Goal: Navigation & Orientation: Find specific page/section

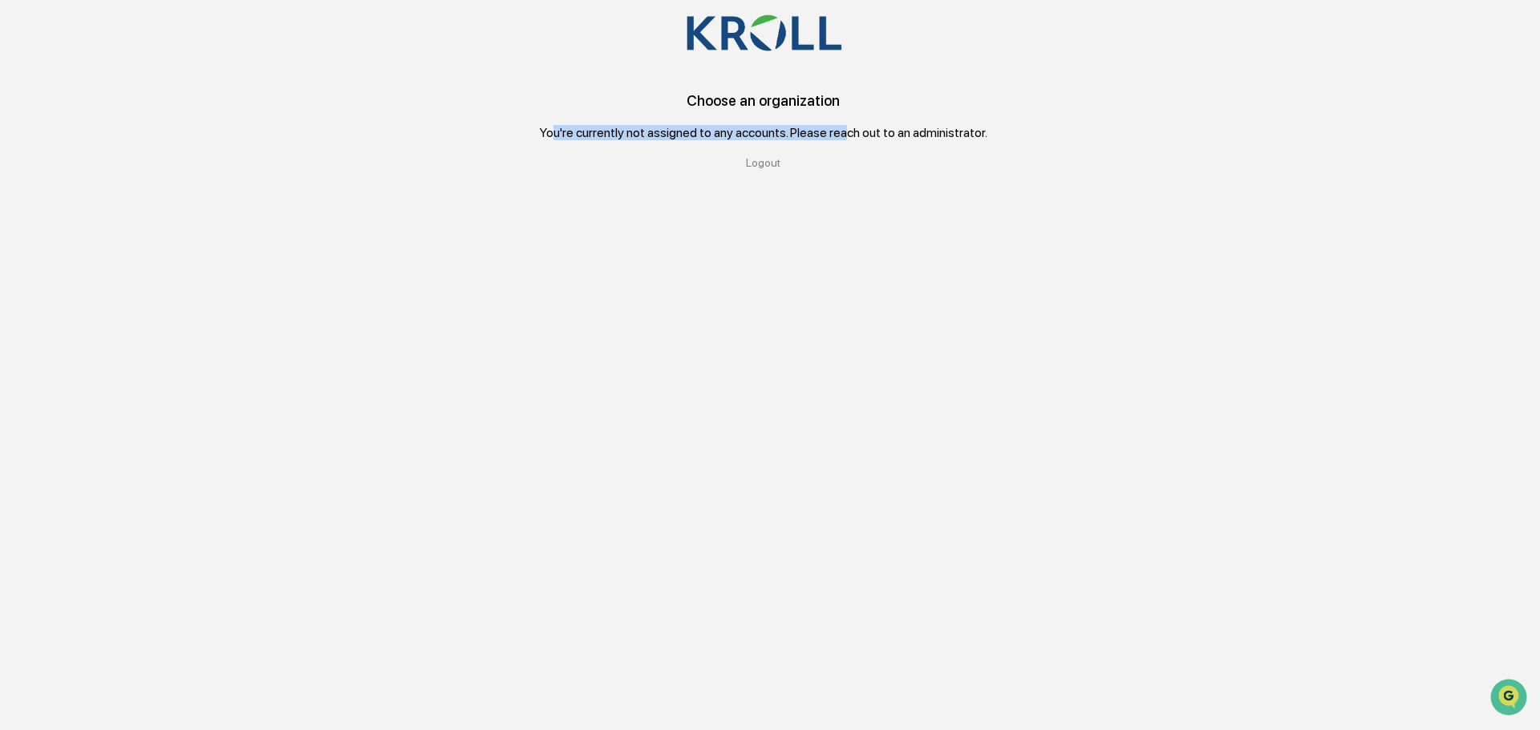
drag, startPoint x: 555, startPoint y: 136, endPoint x: 848, endPoint y: 135, distance: 292.7
click at [848, 135] on div "You're currently not assigned to any accounts. Please reach out to an administr…" at bounding box center [763, 132] width 447 height 15
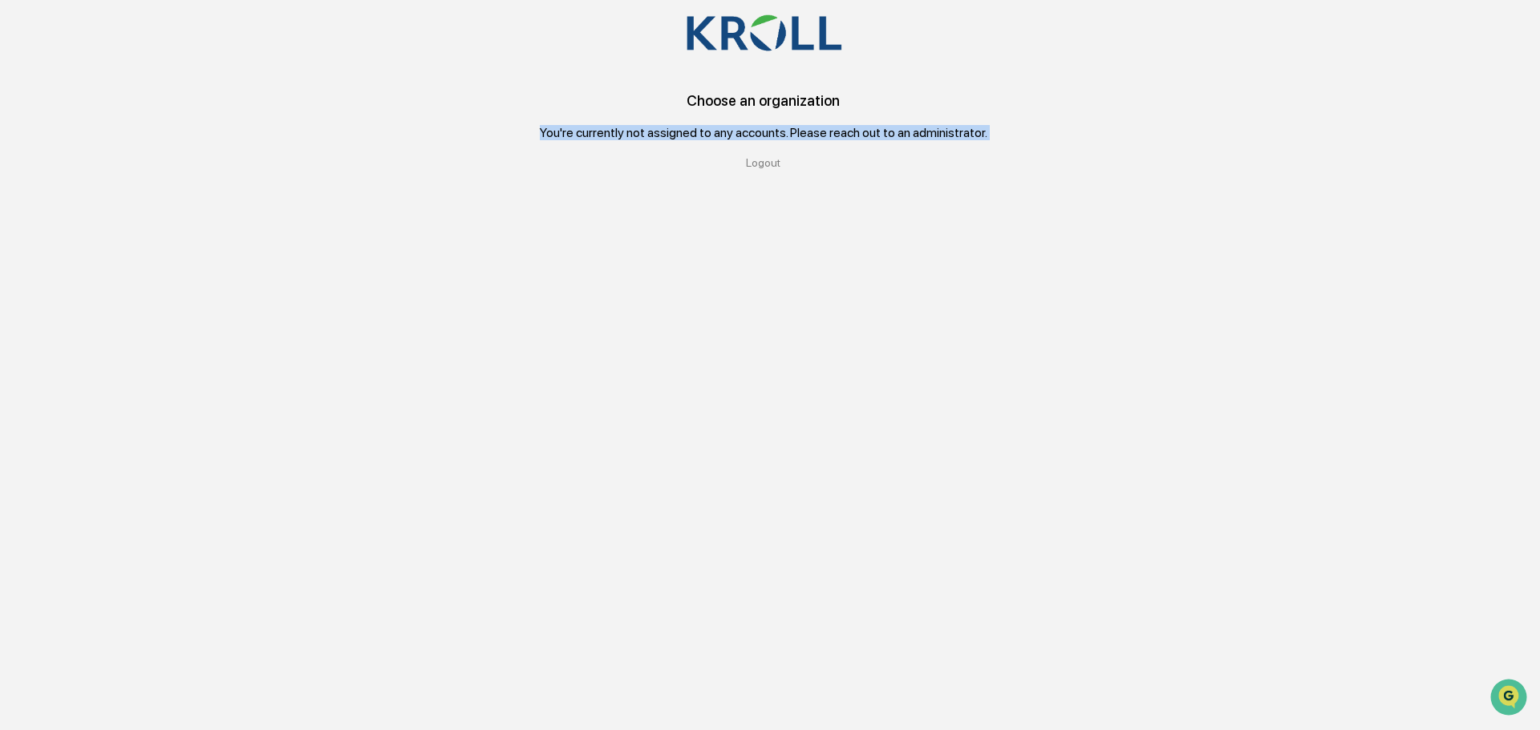
click at [891, 135] on div "You're currently not assigned to any accounts. Please reach out to an administr…" at bounding box center [763, 132] width 447 height 15
drag, startPoint x: 1001, startPoint y: 138, endPoint x: 609, endPoint y: 140, distance: 392.1
click at [545, 145] on div "Choose an organization You're currently not assigned to any accounts. Please re…" at bounding box center [764, 130] width 1386 height 77
click at [625, 139] on div "You're currently not assigned to any accounts. Please reach out to an administr…" at bounding box center [763, 132] width 447 height 15
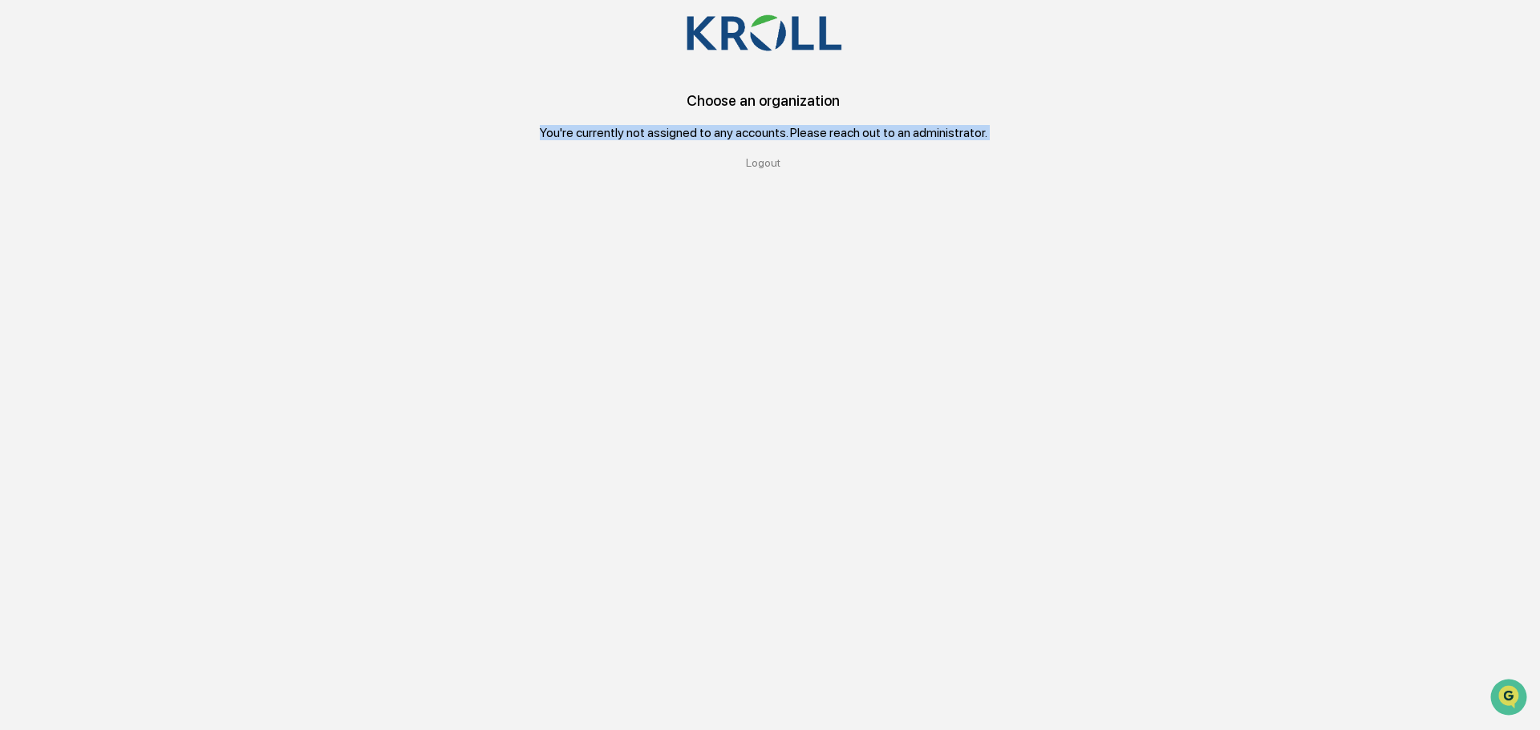
click at [625, 139] on div "You're currently not assigned to any accounts. Please reach out to an administr…" at bounding box center [763, 132] width 447 height 15
click at [666, 134] on div "You're currently not assigned to any accounts. Please reach out to an administr…" at bounding box center [763, 132] width 447 height 15
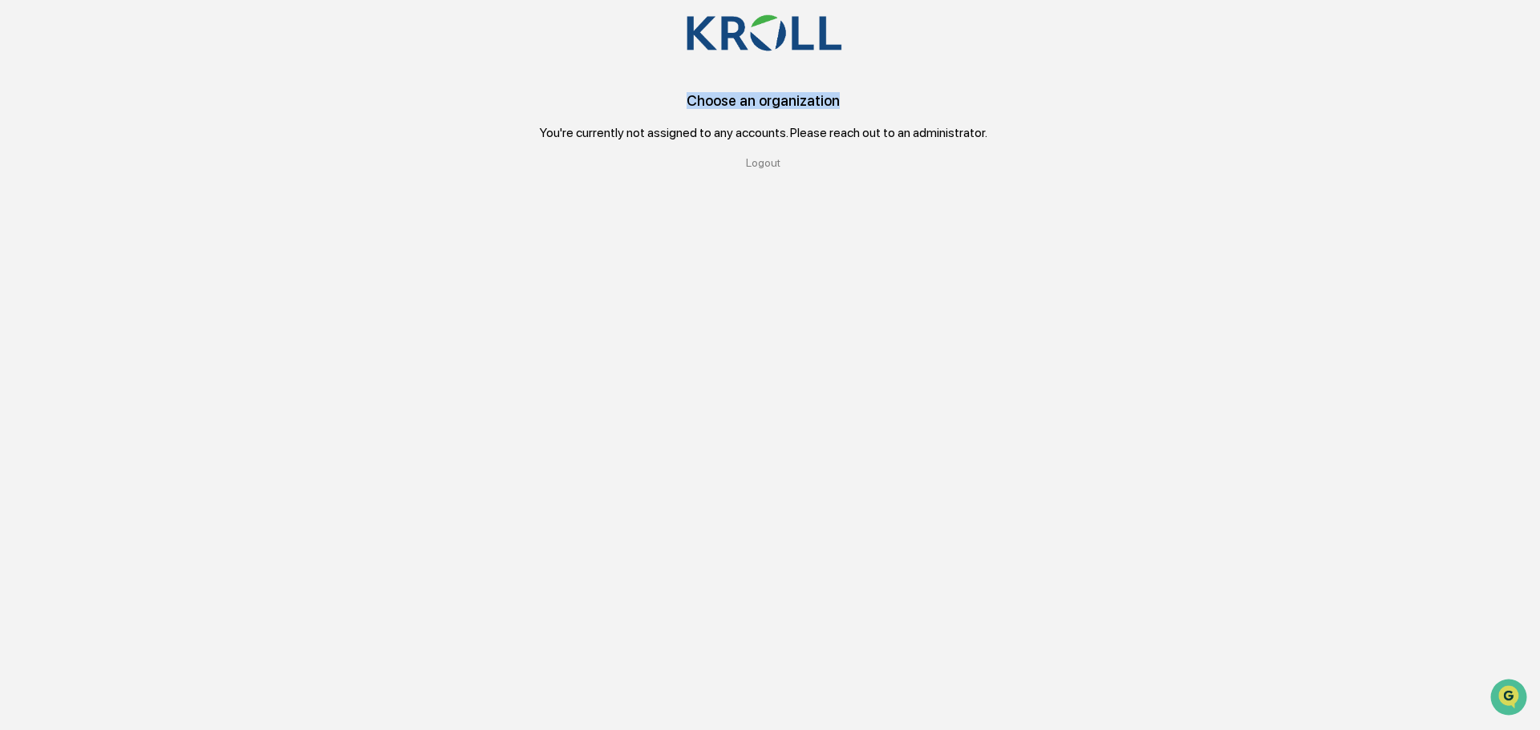
drag, startPoint x: 683, startPoint y: 95, endPoint x: 867, endPoint y: 96, distance: 183.6
click at [867, 96] on div "Choose an organization" at bounding box center [764, 108] width 1386 height 33
drag, startPoint x: 867, startPoint y: 96, endPoint x: 675, endPoint y: 100, distance: 191.7
click at [675, 100] on div "Choose an organization" at bounding box center [764, 108] width 1386 height 33
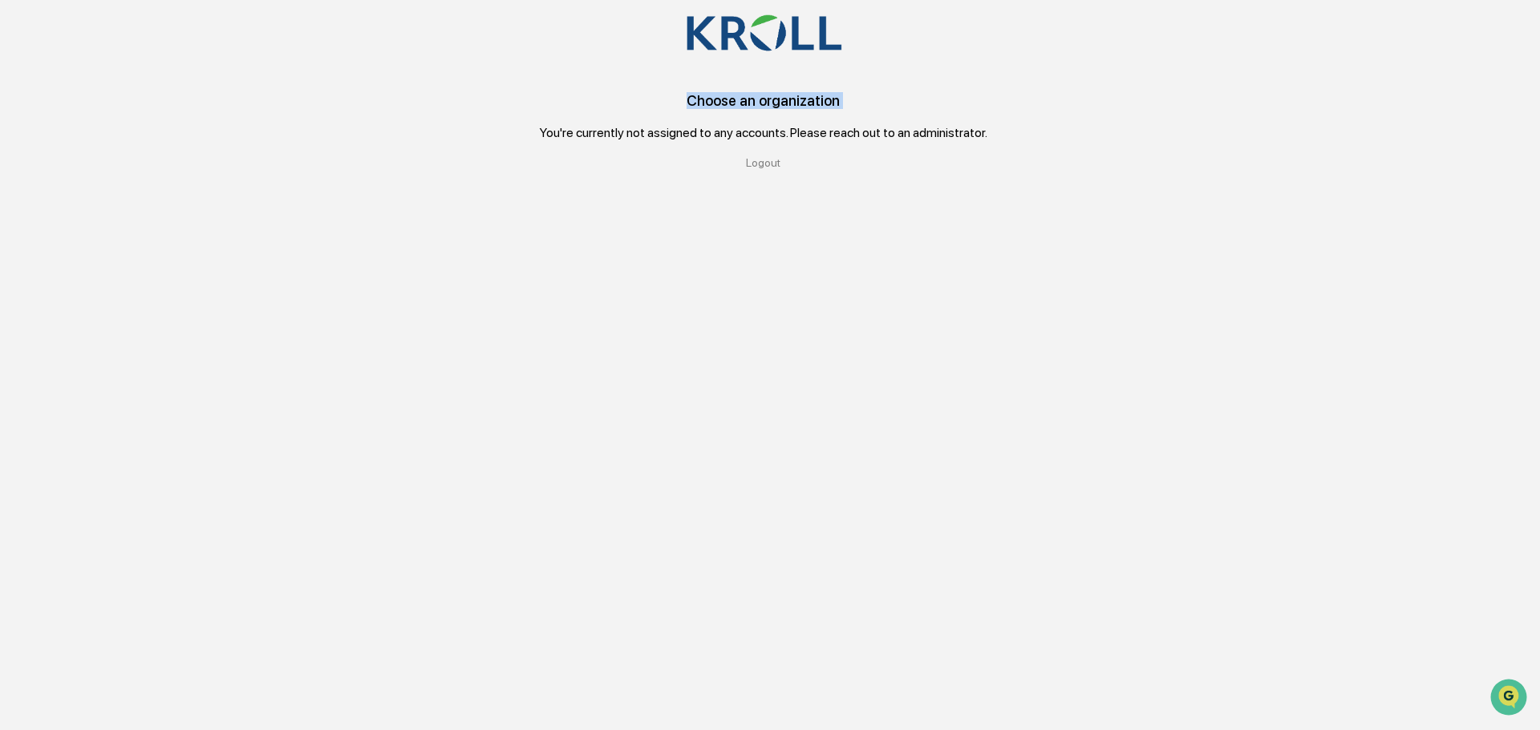
click at [715, 100] on div "Choose an organization" at bounding box center [764, 108] width 1386 height 33
click at [764, 97] on div "Choose an organization" at bounding box center [764, 108] width 1386 height 33
drag, startPoint x: 910, startPoint y: 128, endPoint x: 672, endPoint y: 100, distance: 239.8
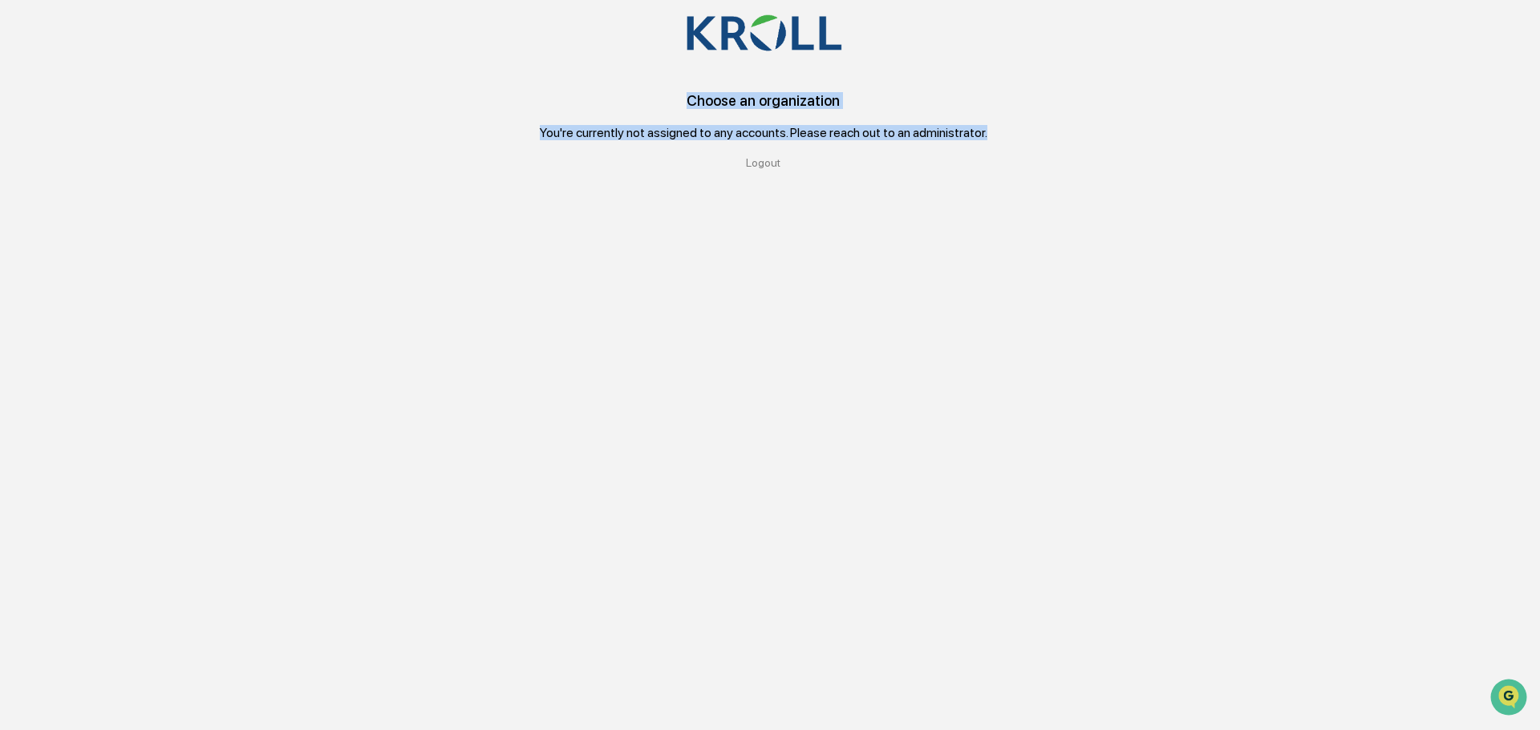
click at [672, 100] on div "Choose an organization You're currently not assigned to any accounts. Please re…" at bounding box center [764, 130] width 1386 height 77
click at [701, 99] on div "Choose an organization" at bounding box center [764, 108] width 1386 height 33
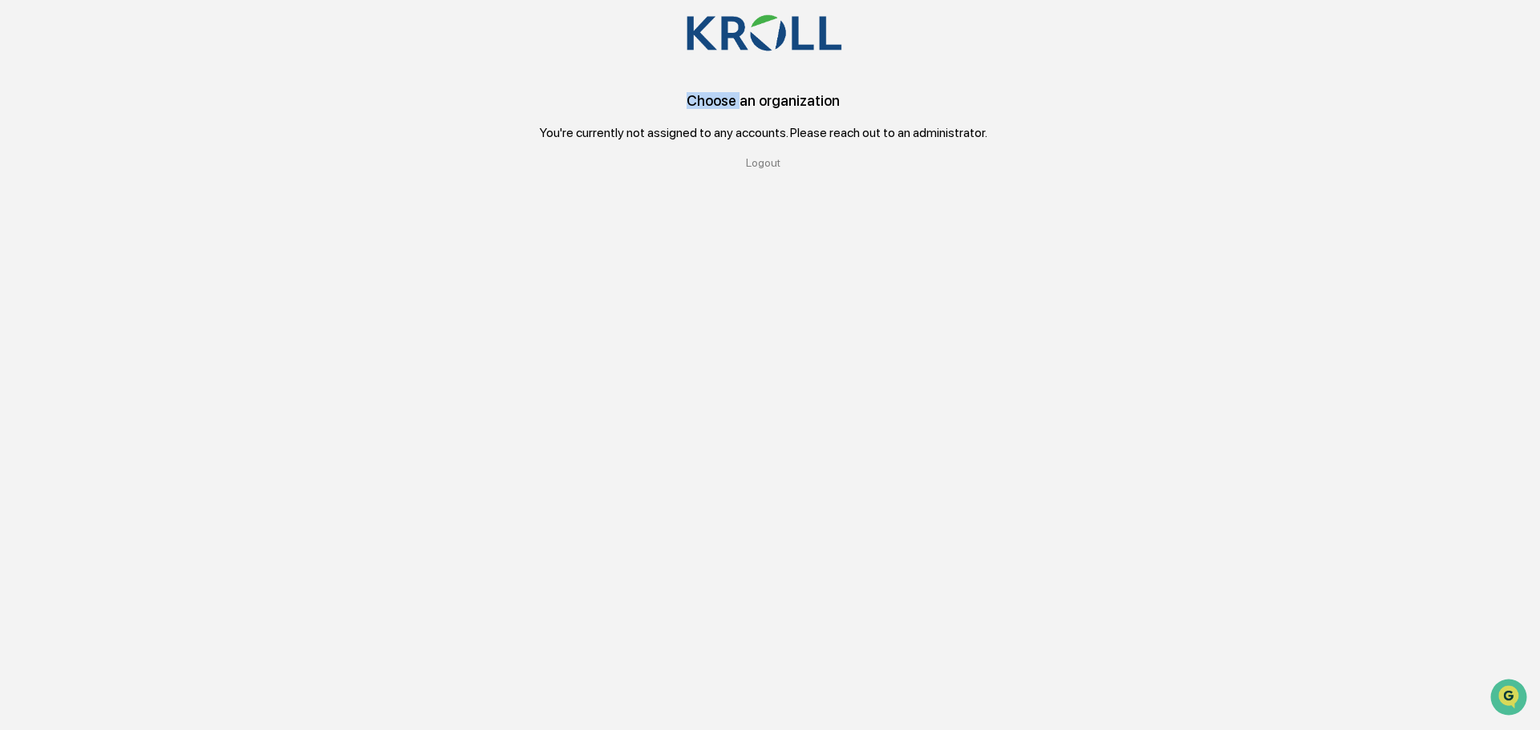
click at [701, 99] on div "Choose an organization" at bounding box center [764, 108] width 1386 height 33
drag, startPoint x: 701, startPoint y: 99, endPoint x: 795, endPoint y: 93, distance: 94.8
click at [719, 99] on div "Choose an organization" at bounding box center [764, 108] width 1386 height 33
click at [795, 93] on div "Choose an organization" at bounding box center [764, 108] width 1386 height 33
click at [760, 160] on div "Logout" at bounding box center [764, 162] width 1386 height 13
